Goal: Transaction & Acquisition: Purchase product/service

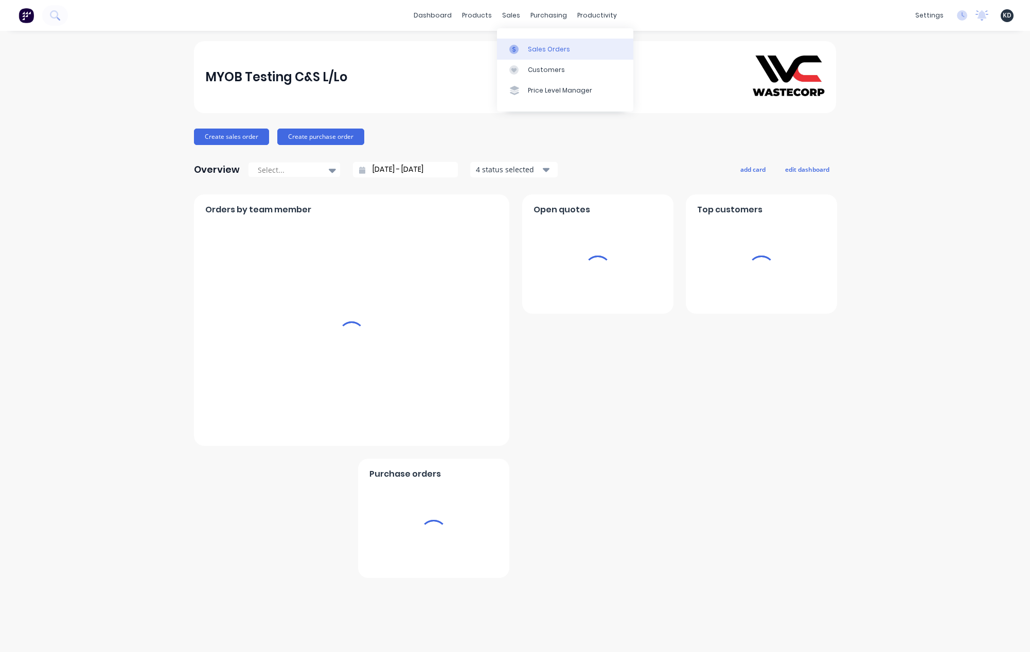
click at [534, 47] on div "Sales Orders" at bounding box center [549, 49] width 42 height 9
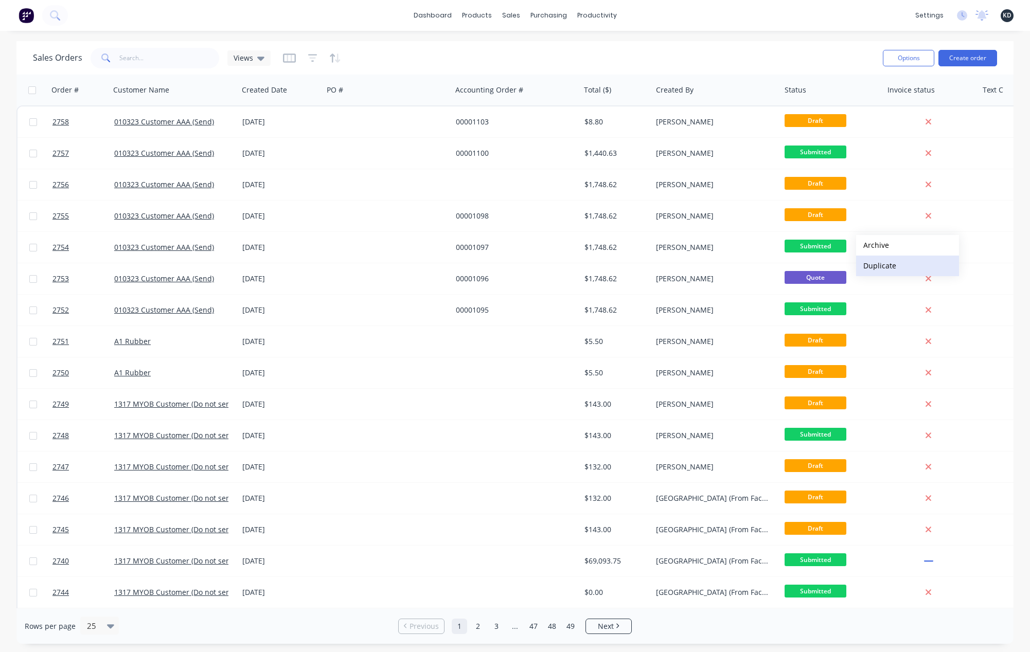
click at [872, 266] on button "Duplicate" at bounding box center [907, 266] width 103 height 21
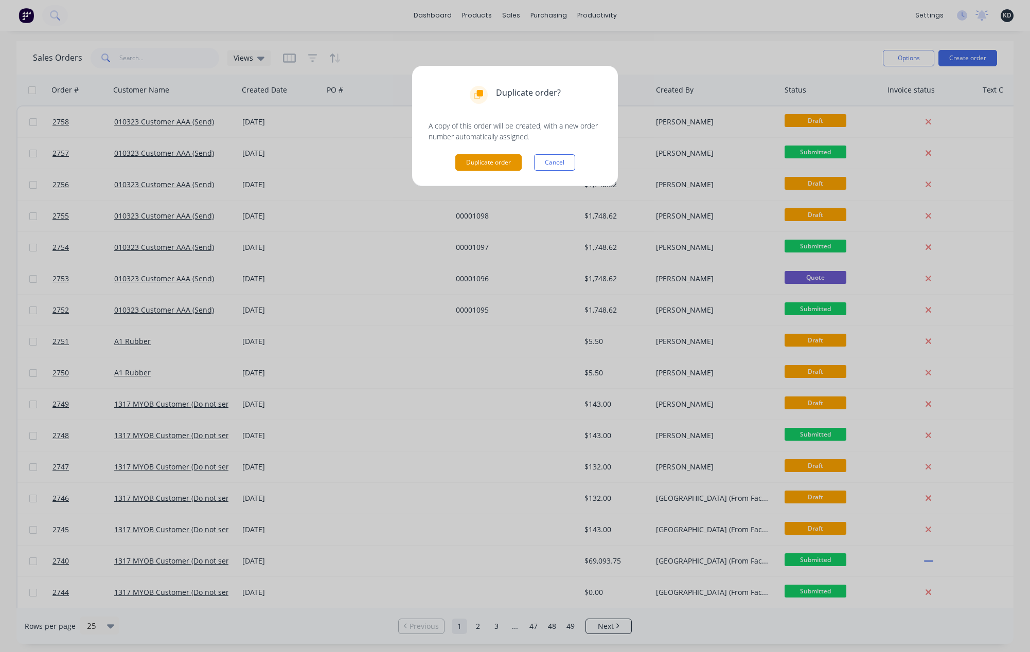
click at [492, 164] on button "Duplicate order" at bounding box center [488, 162] width 66 height 16
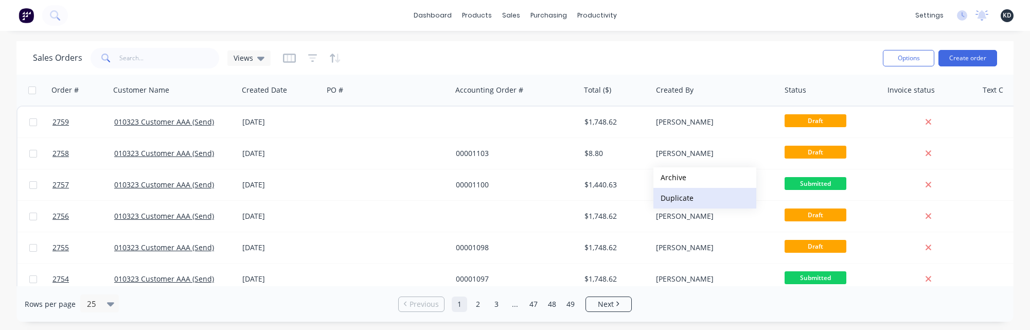
click at [681, 201] on button "Duplicate" at bounding box center [704, 198] width 103 height 21
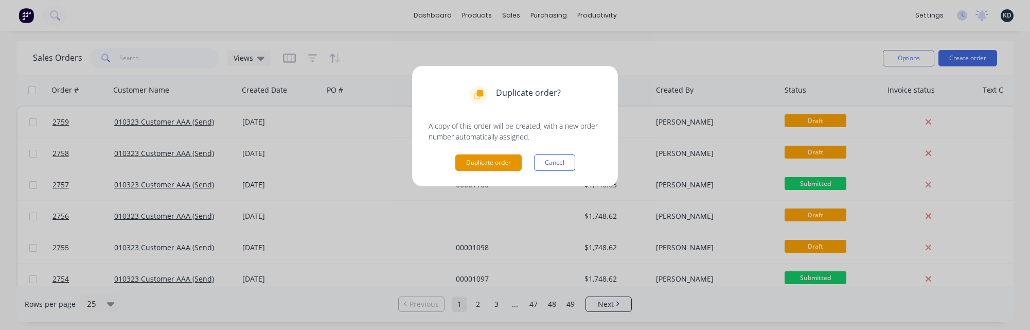
click at [486, 165] on button "Duplicate order" at bounding box center [488, 162] width 66 height 16
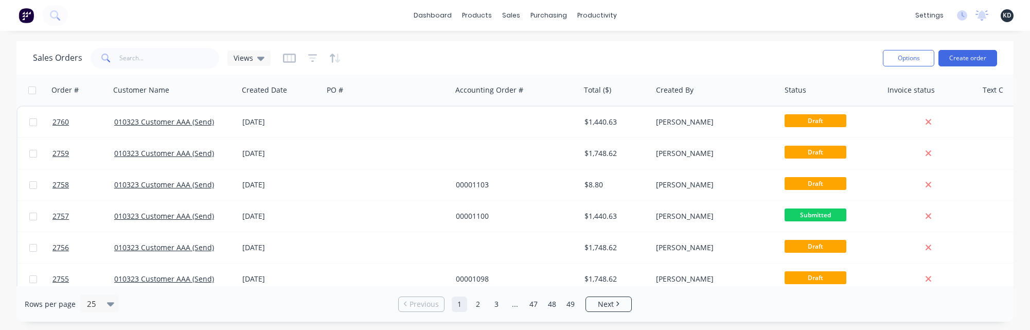
click at [369, 55] on div "Sales Orders Views" at bounding box center [454, 57] width 842 height 25
click at [528, 64] on link "Customers" at bounding box center [565, 70] width 136 height 21
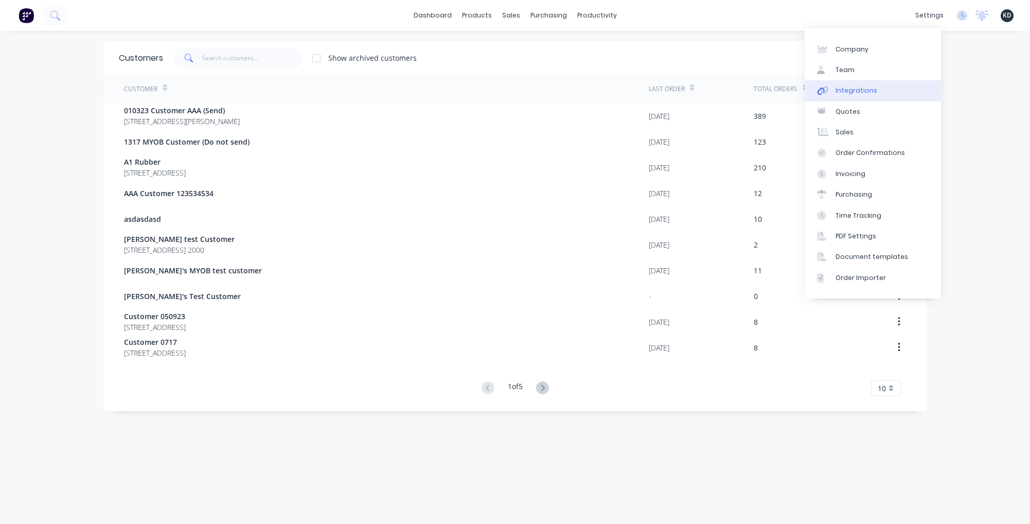
click at [910, 93] on link "Integrations" at bounding box center [873, 90] width 136 height 21
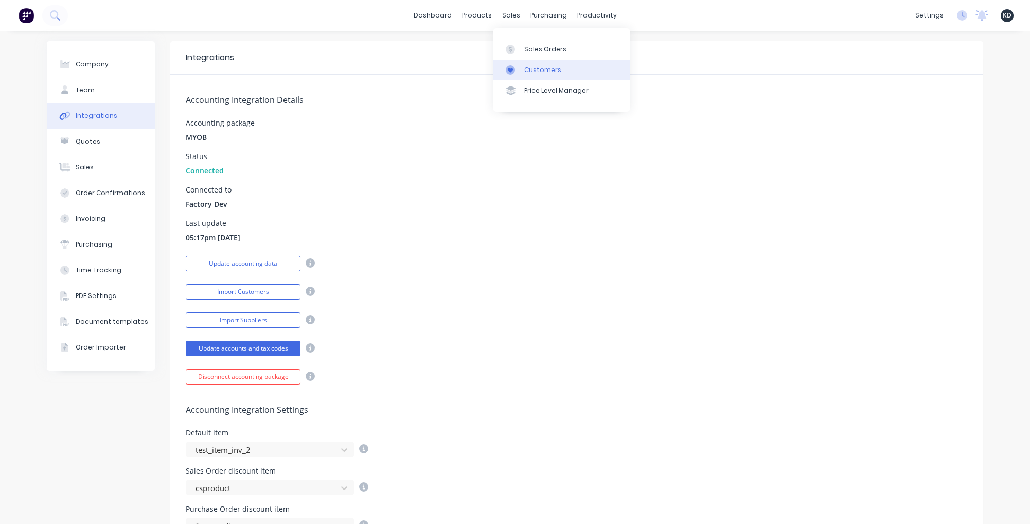
click at [542, 74] on div "Customers" at bounding box center [542, 69] width 37 height 9
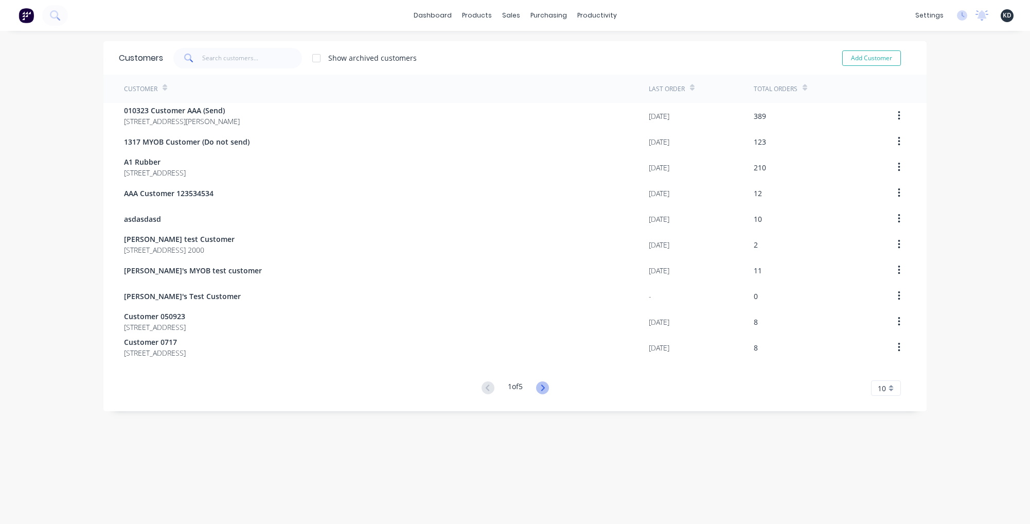
click at [536, 391] on icon at bounding box center [542, 387] width 13 height 13
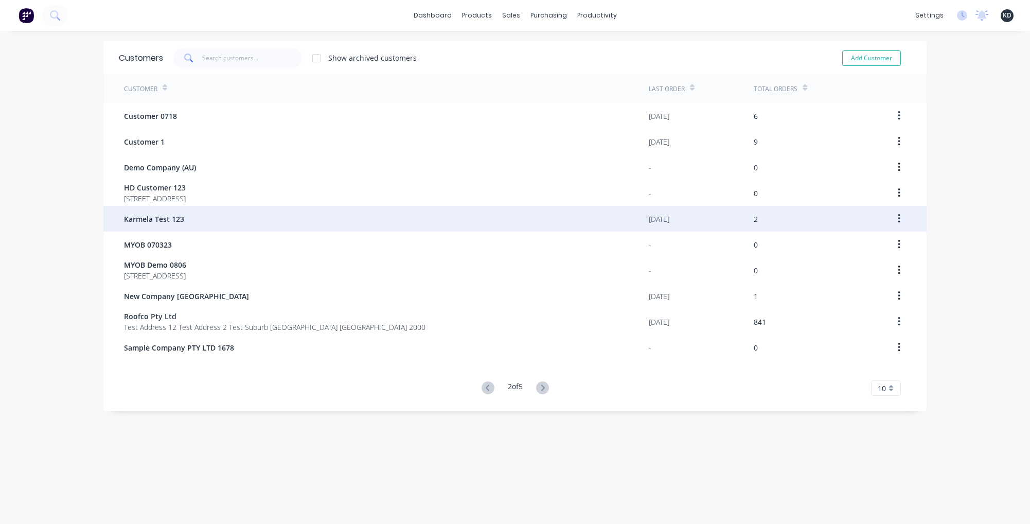
click at [481, 218] on div "Karmela Test 123" at bounding box center [386, 219] width 525 height 26
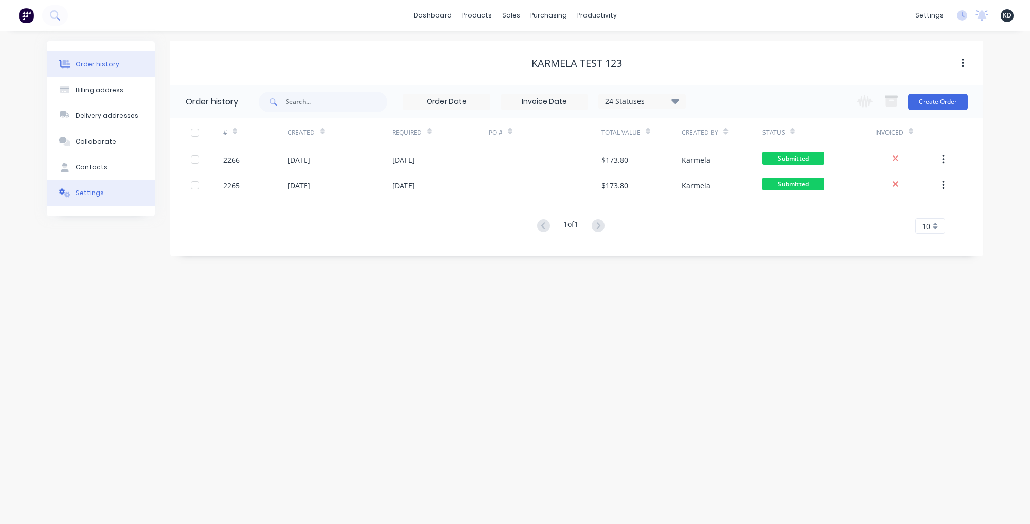
click at [85, 195] on div "Settings" at bounding box center [90, 192] width 28 height 9
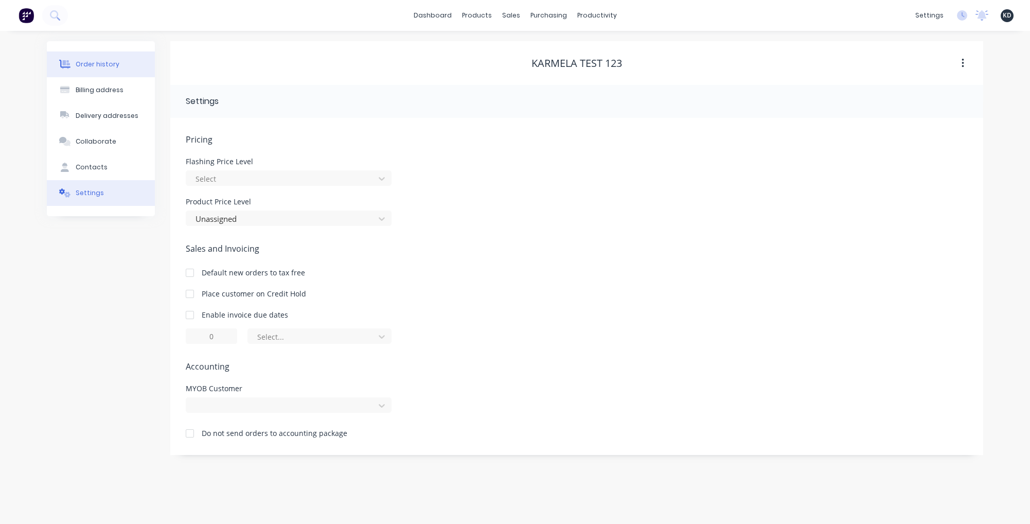
click at [89, 64] on div "Order history" at bounding box center [98, 64] width 44 height 9
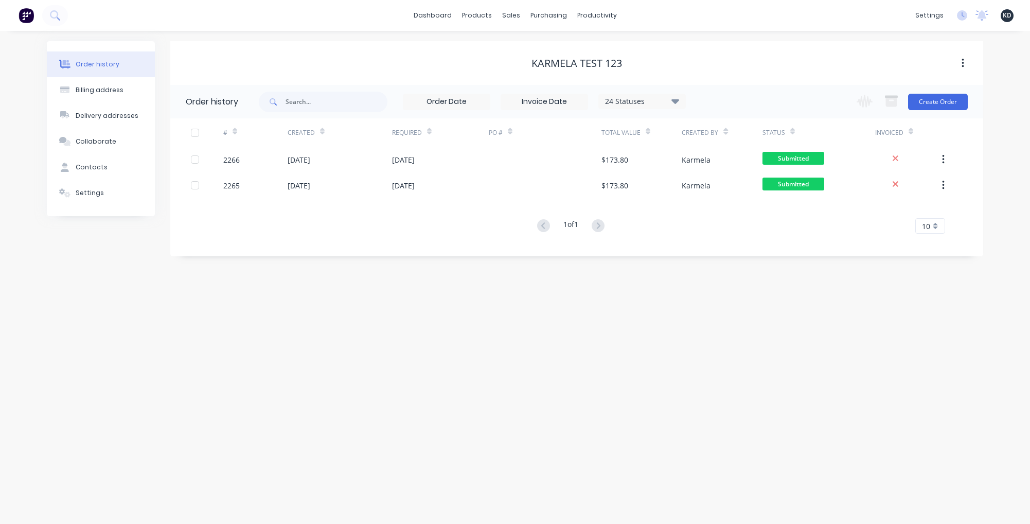
click at [948, 163] on button "button" at bounding box center [943, 159] width 24 height 19
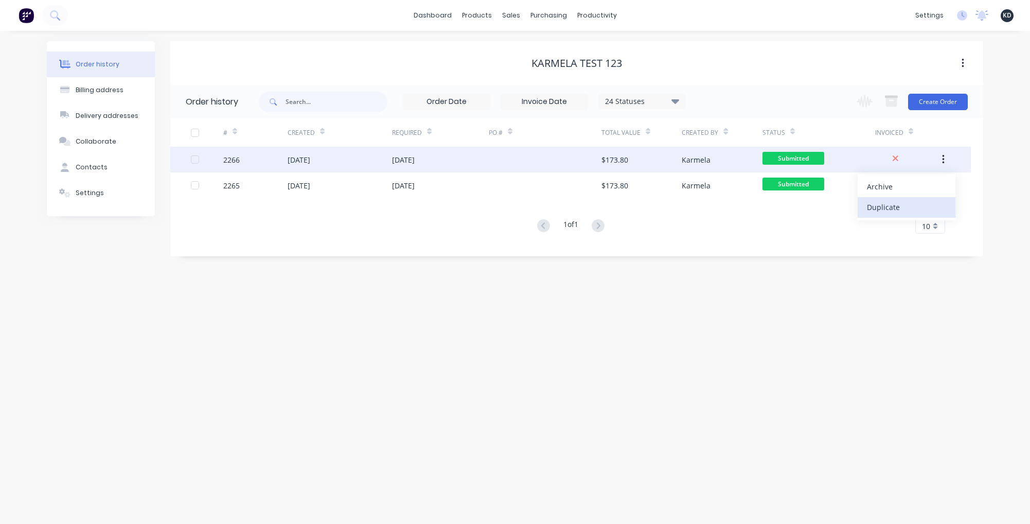
click at [916, 210] on div "Duplicate" at bounding box center [906, 207] width 79 height 15
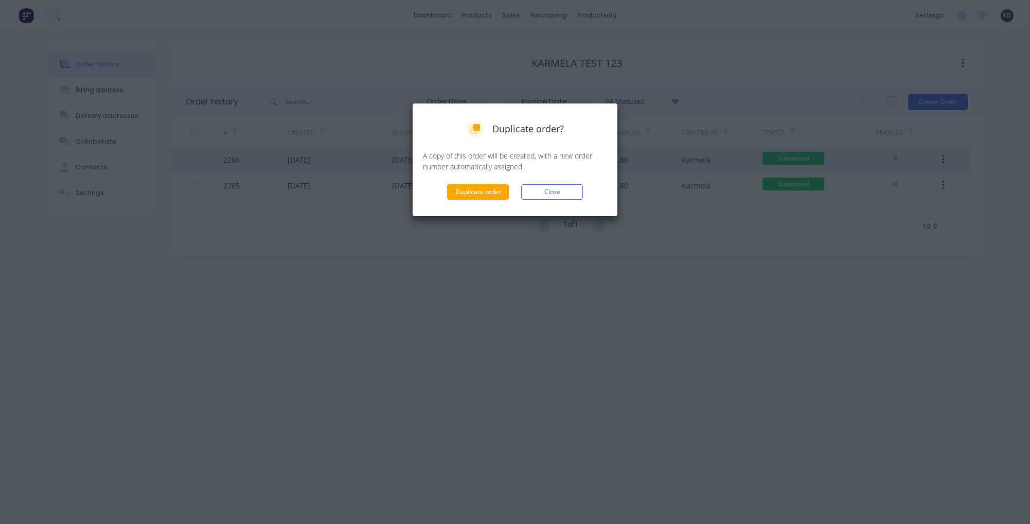
click at [489, 200] on div "Duplicate order? A copy of this order will be created, with a new order number …" at bounding box center [515, 160] width 206 height 114
click at [489, 193] on button "Duplicate order" at bounding box center [478, 191] width 62 height 15
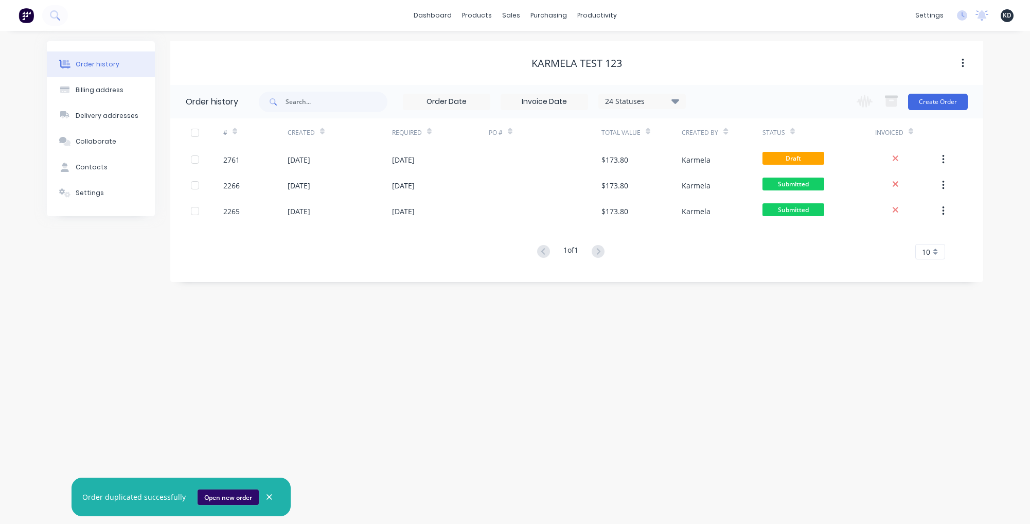
click at [234, 499] on button "Open new order" at bounding box center [228, 496] width 61 height 15
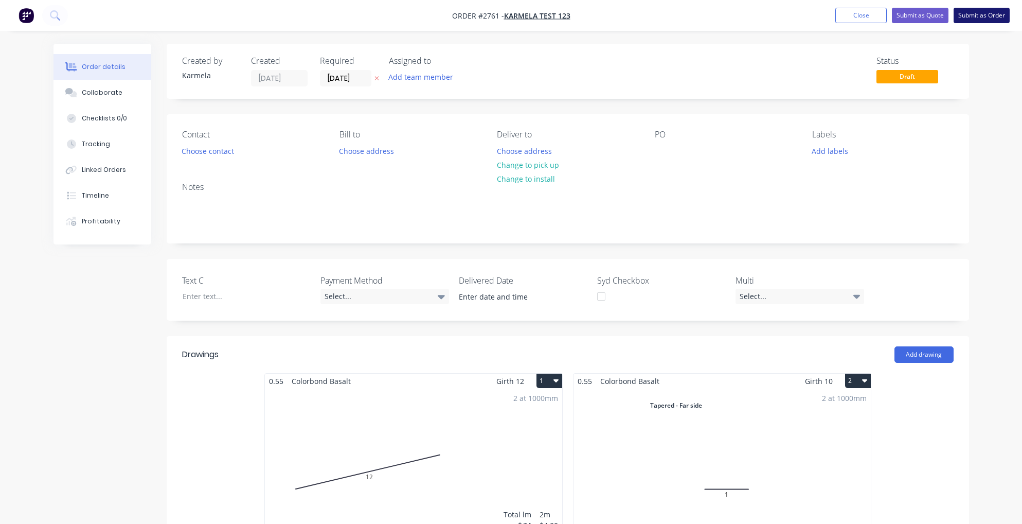
click at [980, 16] on button "Submit as Order" at bounding box center [982, 15] width 56 height 15
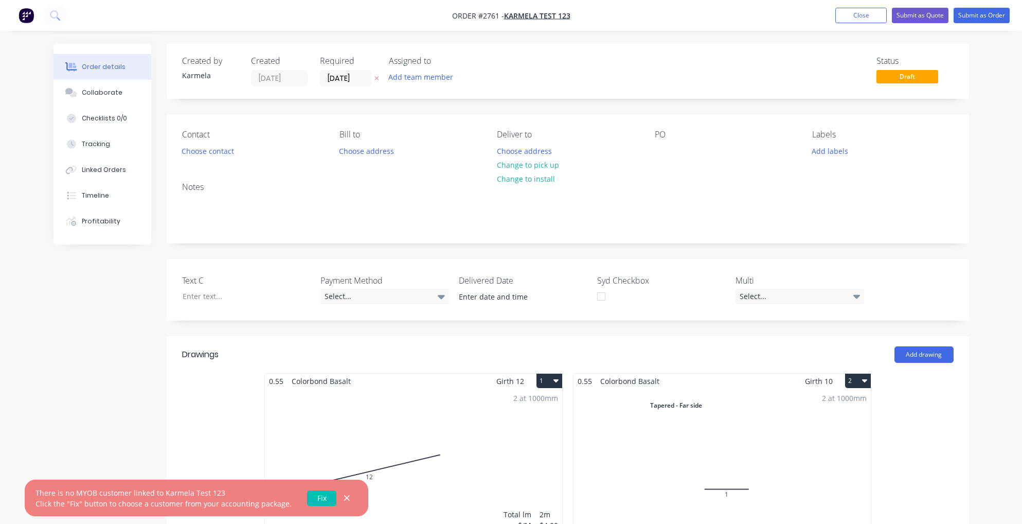
click at [319, 498] on link "Fix" at bounding box center [321, 497] width 29 height 15
